Goal: Transaction & Acquisition: Purchase product/service

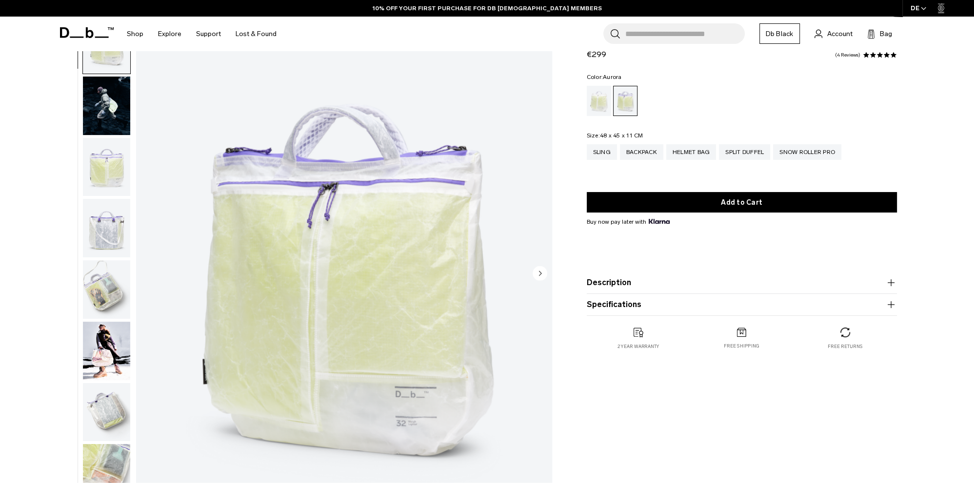
scroll to position [51, 0]
click at [119, 237] on img "button" at bounding box center [106, 228] width 47 height 59
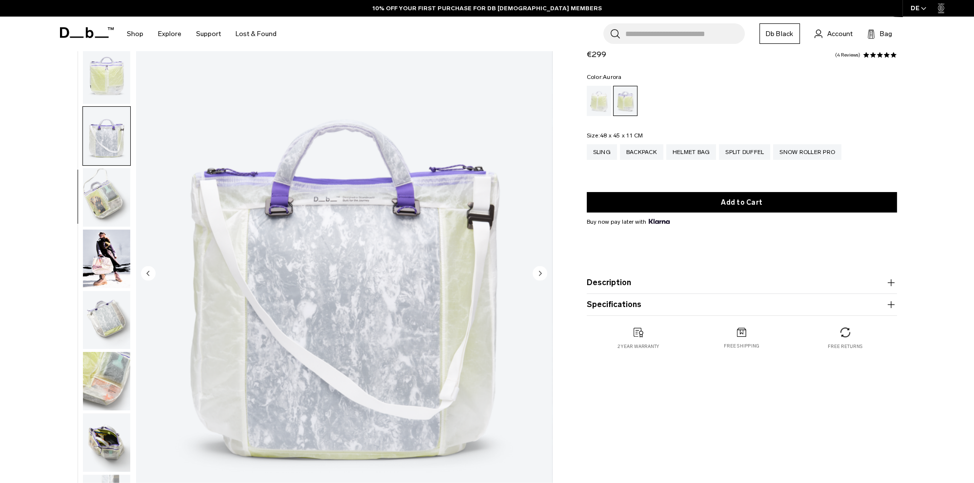
scroll to position [103, 0]
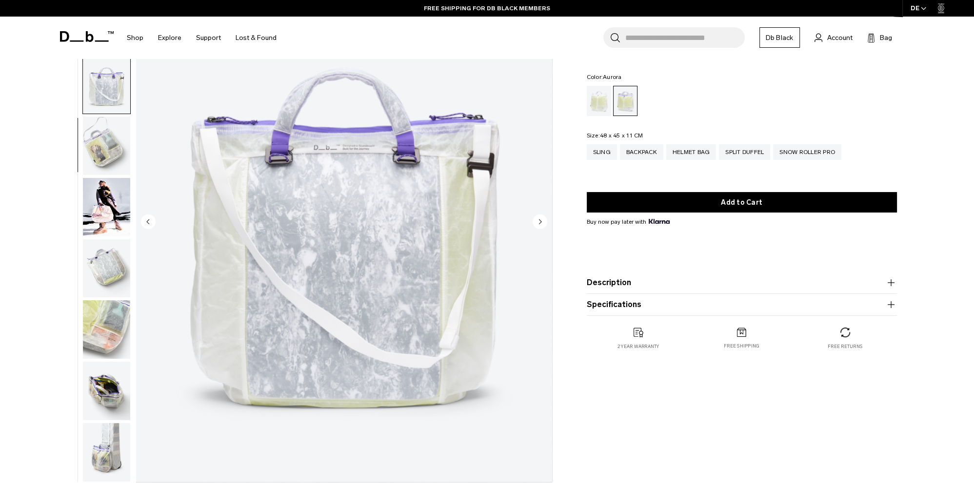
click at [94, 339] on img "button" at bounding box center [106, 329] width 47 height 59
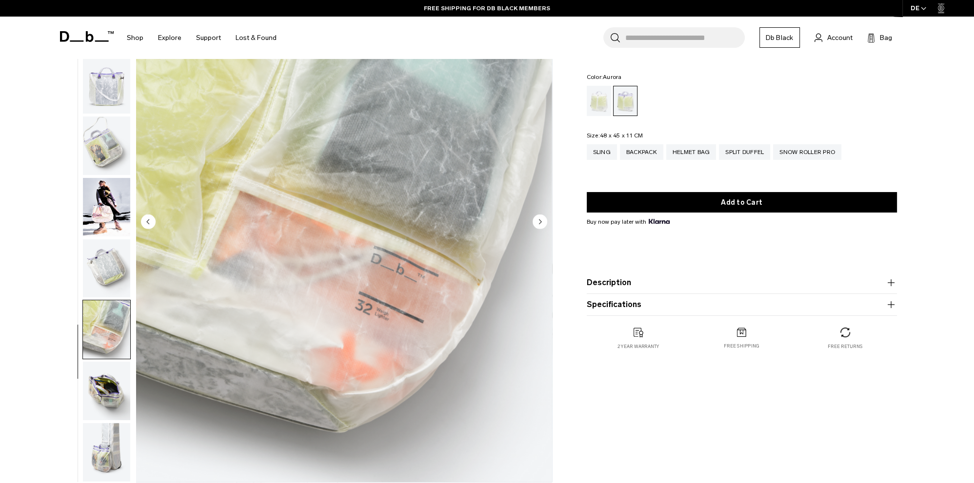
scroll to position [154, 0]
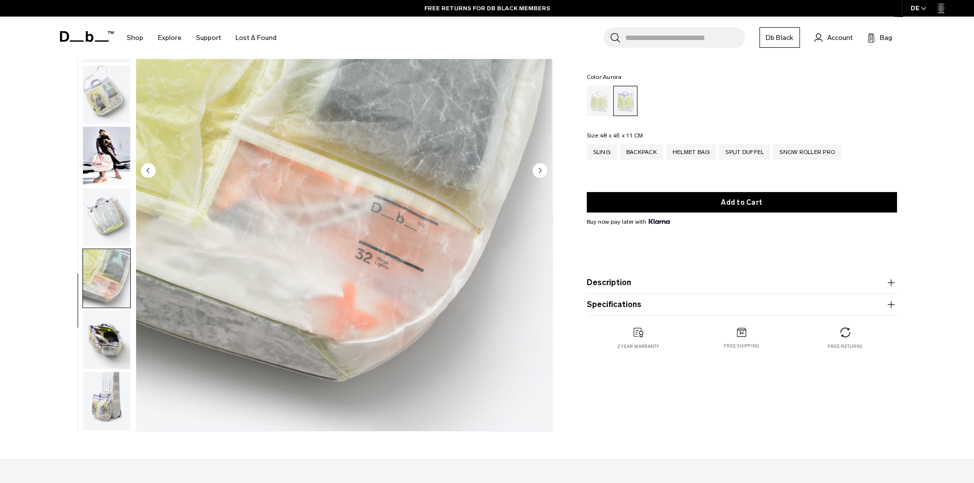
click at [95, 334] on img "button" at bounding box center [106, 340] width 47 height 59
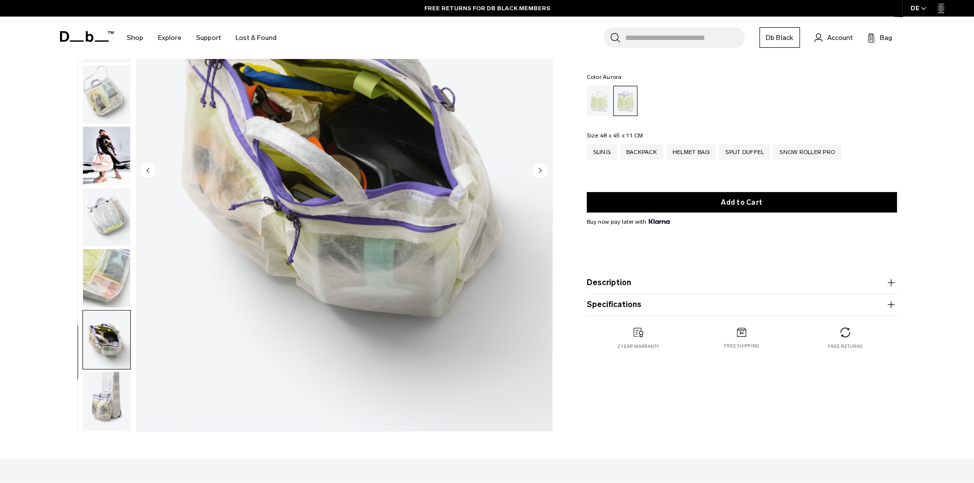
click at [104, 410] on img "button" at bounding box center [106, 401] width 47 height 59
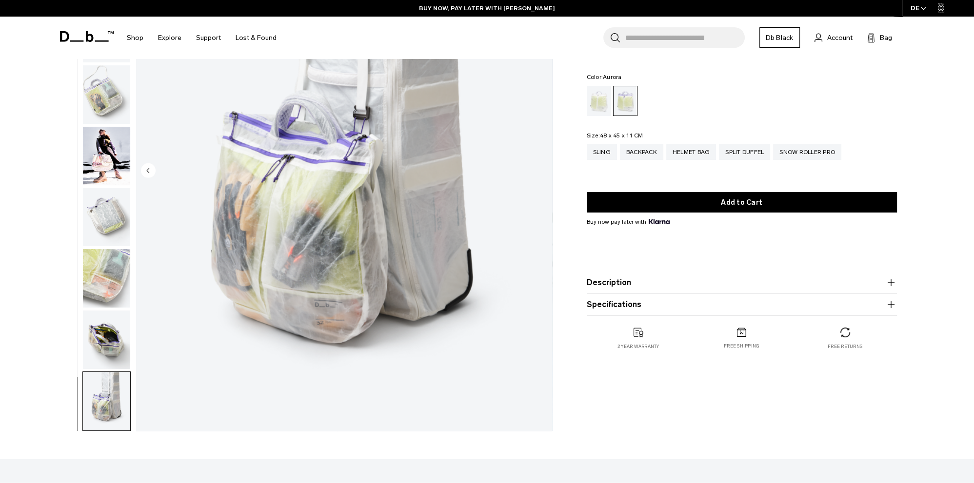
click at [354, 211] on img "10 / 10" at bounding box center [344, 171] width 416 height 519
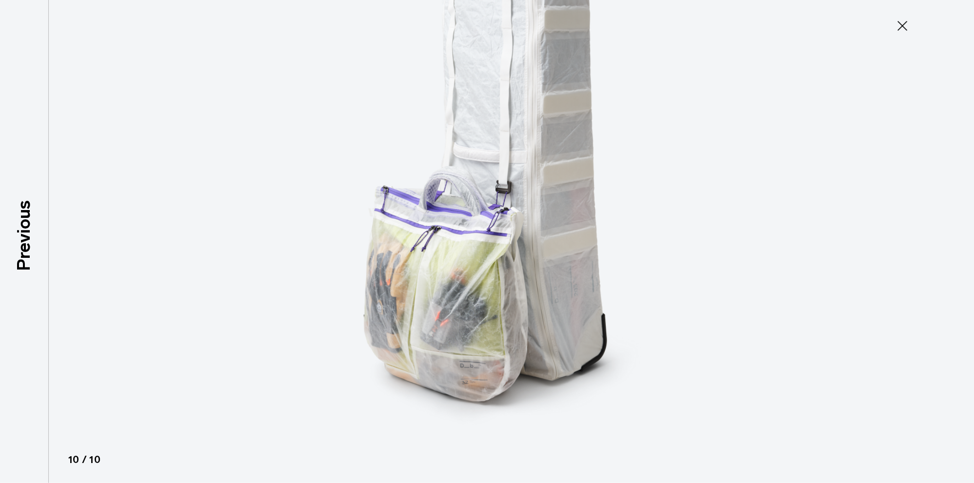
click at [464, 237] on img at bounding box center [487, 241] width 439 height 483
click at [509, 284] on img at bounding box center [487, 241] width 439 height 483
click at [900, 27] on icon at bounding box center [902, 26] width 16 height 16
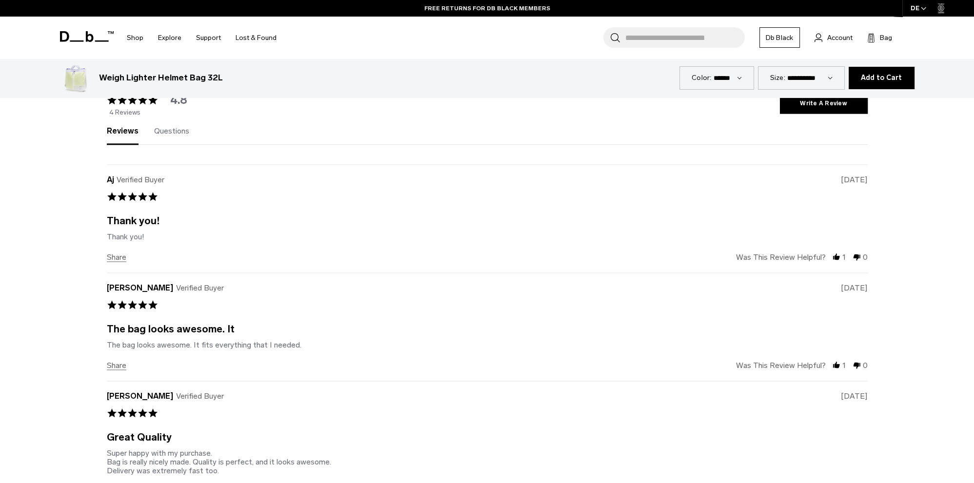
scroll to position [1750, 0]
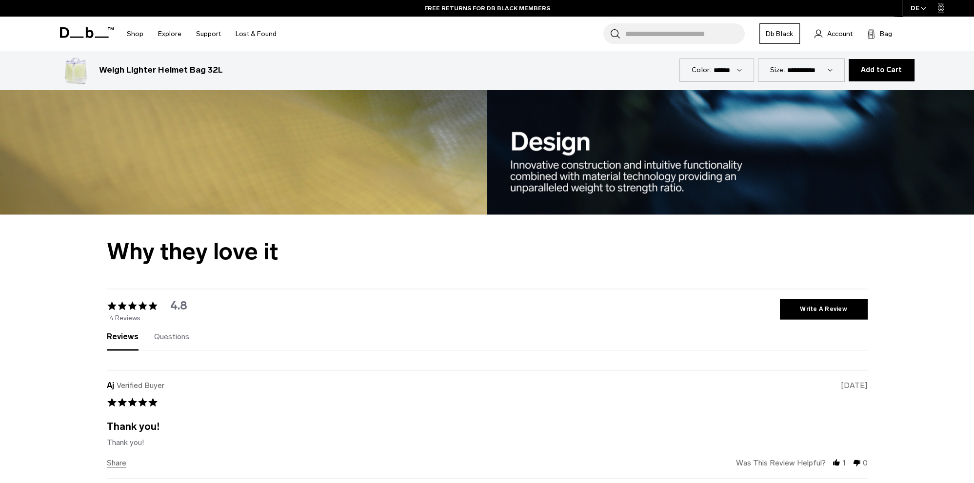
click at [86, 38] on icon at bounding box center [87, 32] width 54 height 11
